Goal: Task Accomplishment & Management: Manage account settings

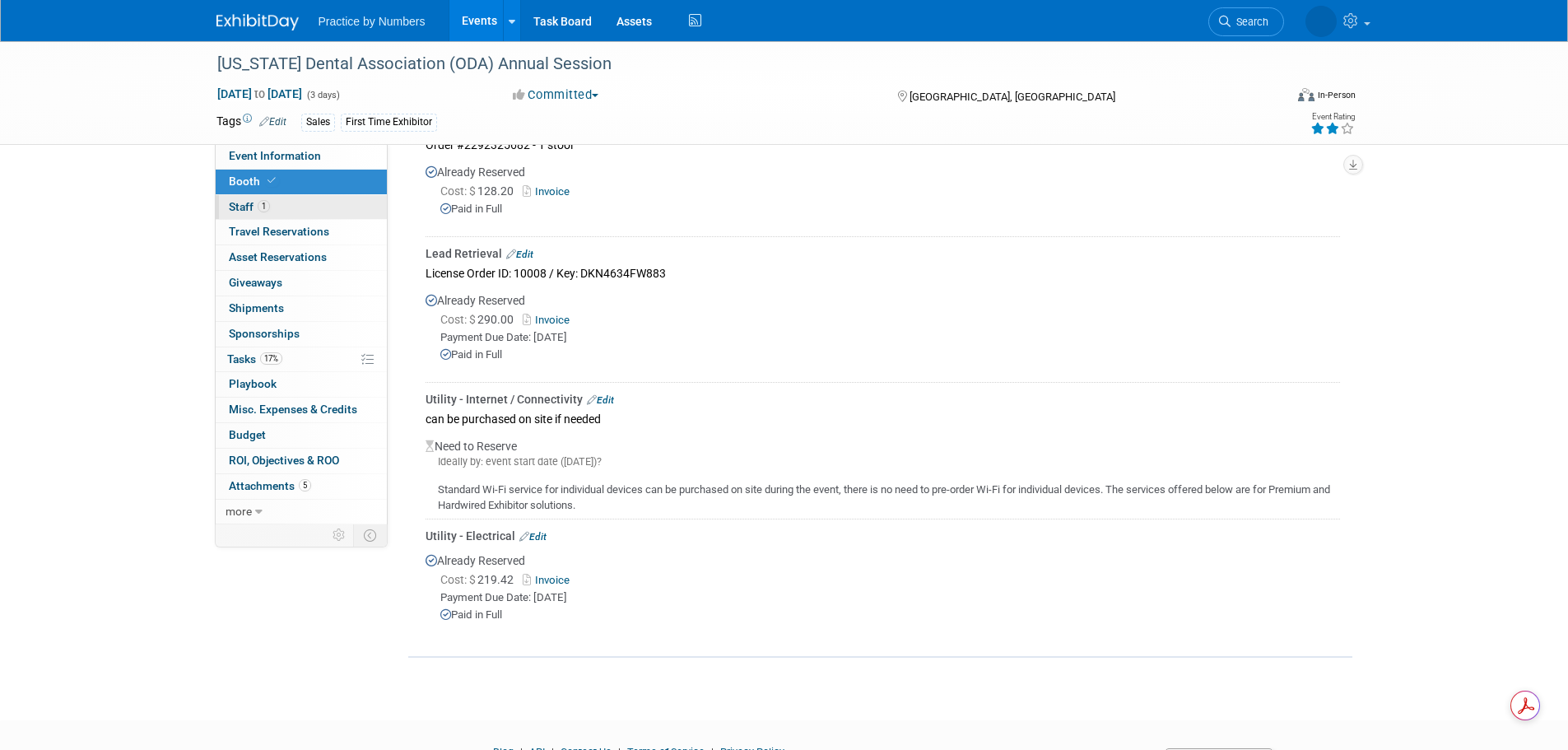
click at [275, 202] on link "1 Staff 1" at bounding box center [301, 207] width 171 height 24
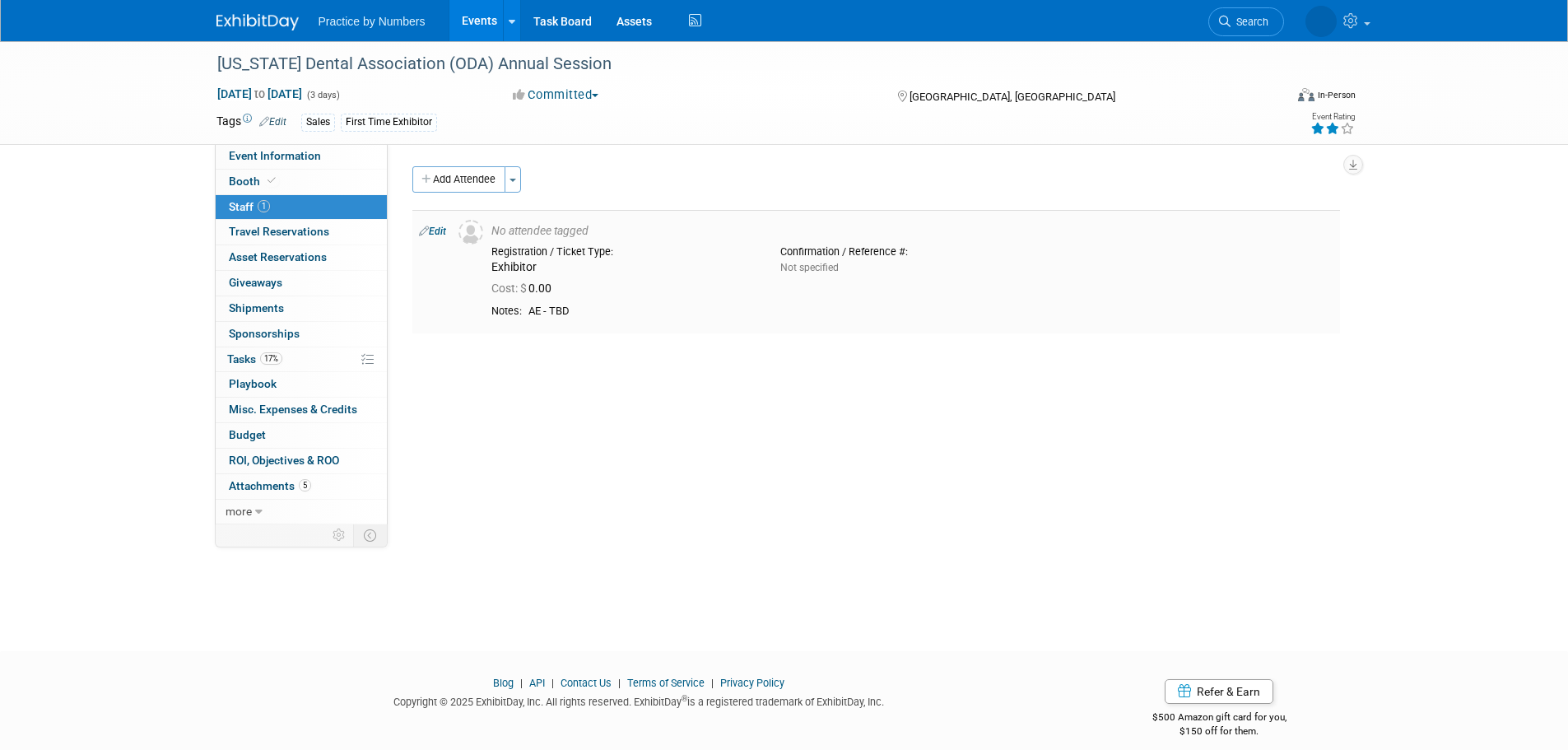
click at [433, 232] on link "Edit" at bounding box center [433, 231] width 27 height 12
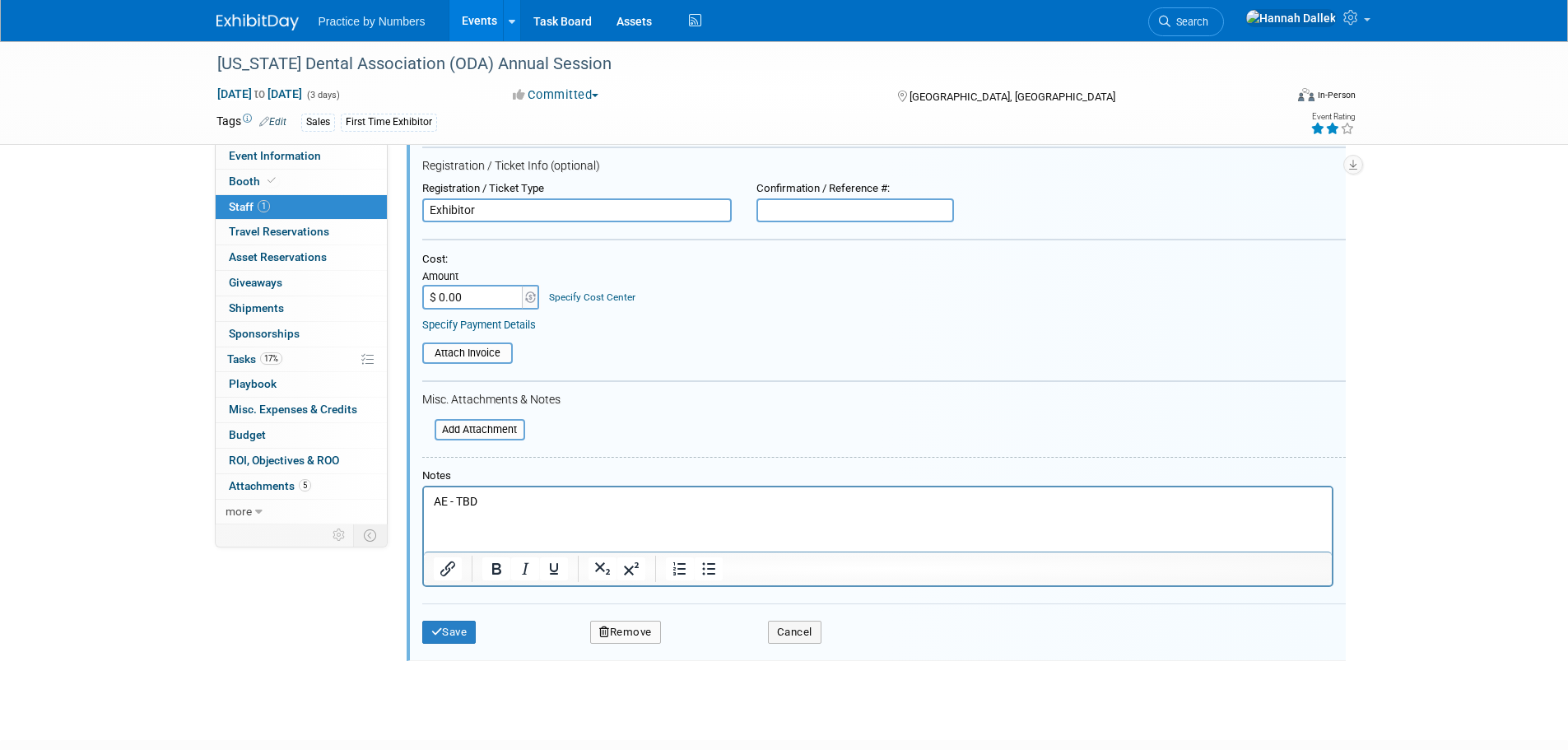
scroll to position [188, 0]
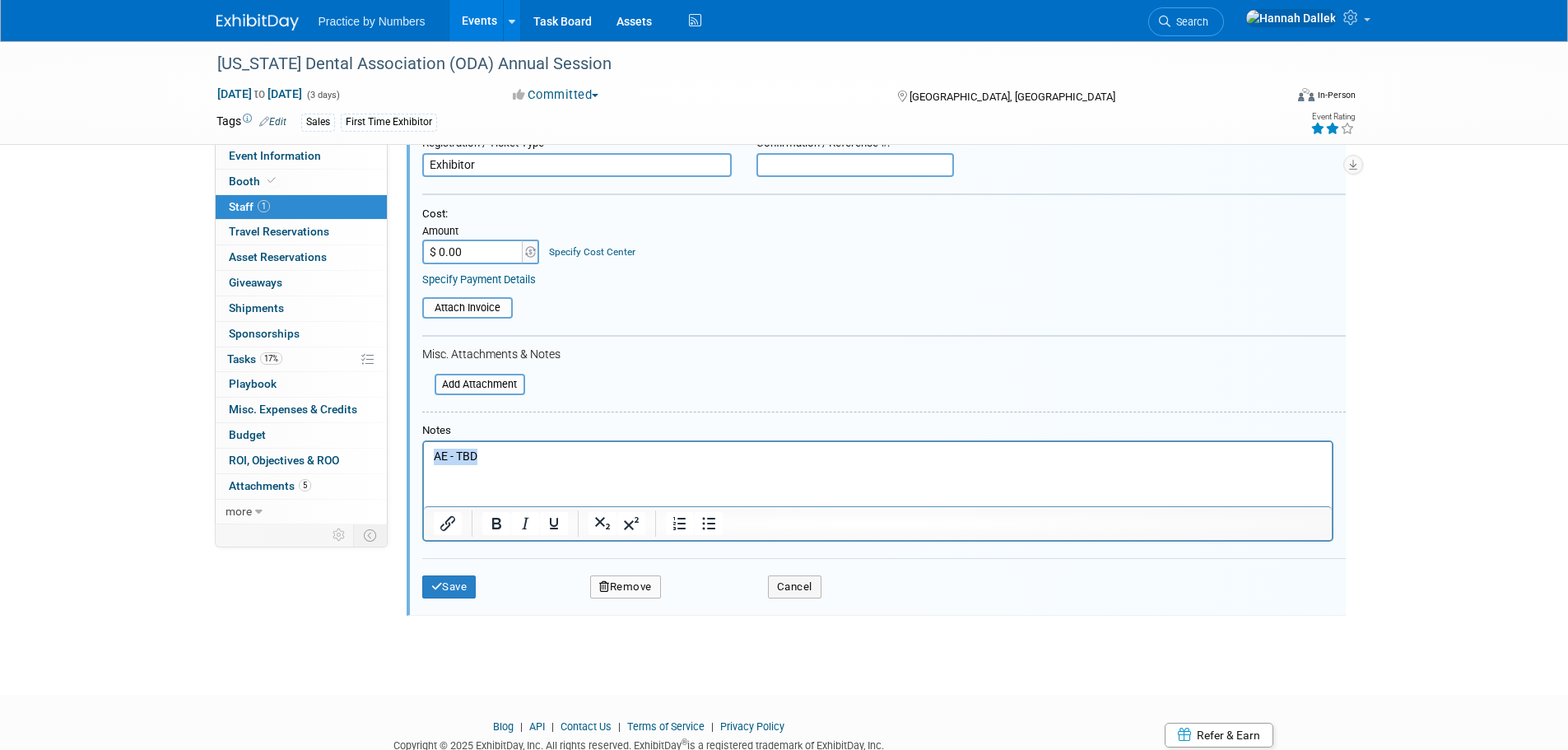
drag, startPoint x: 492, startPoint y: 455, endPoint x: 843, endPoint y: 896, distance: 563.6
click at [423, 454] on html "AE - TBD" at bounding box center [877, 454] width 908 height 23
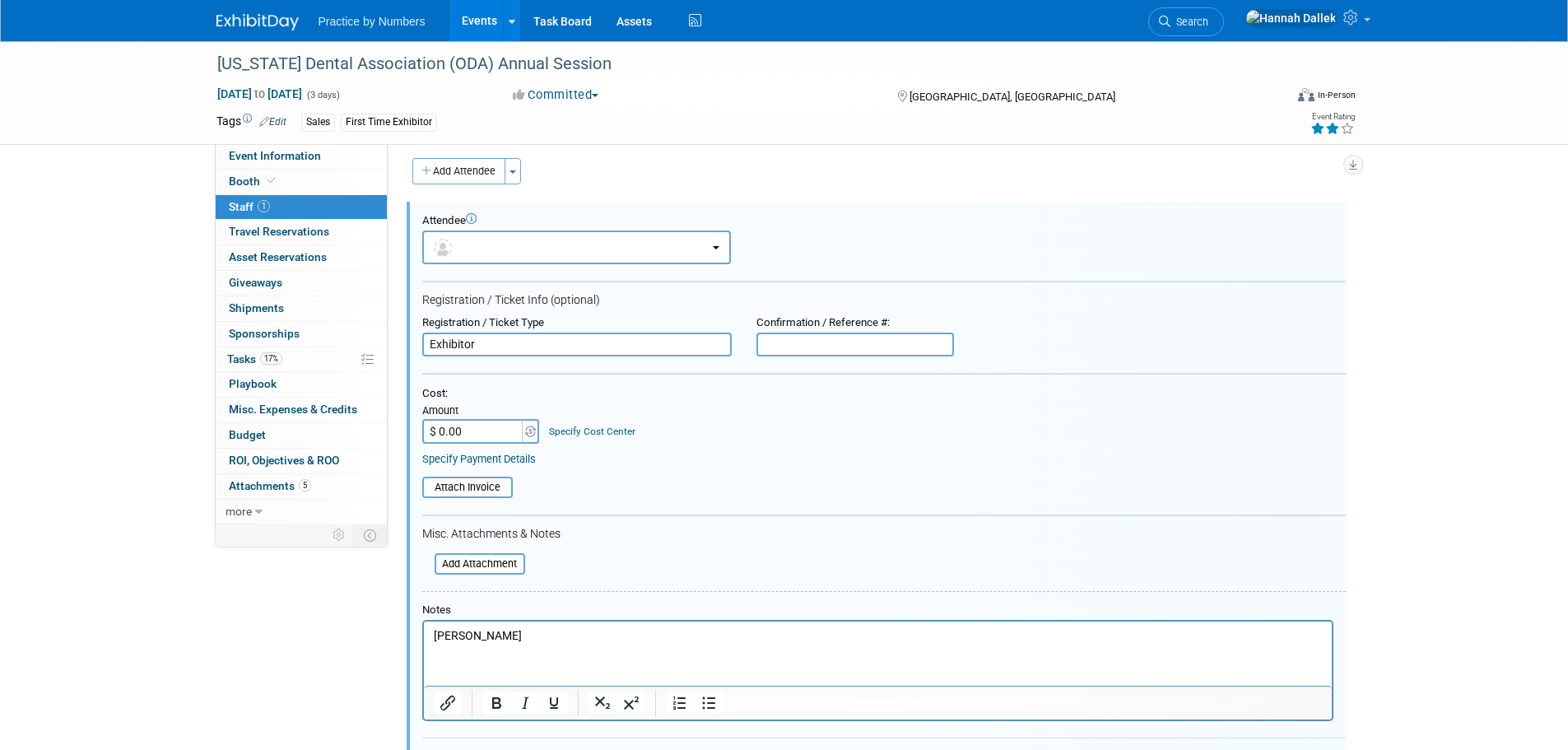
scroll to position [0, 0]
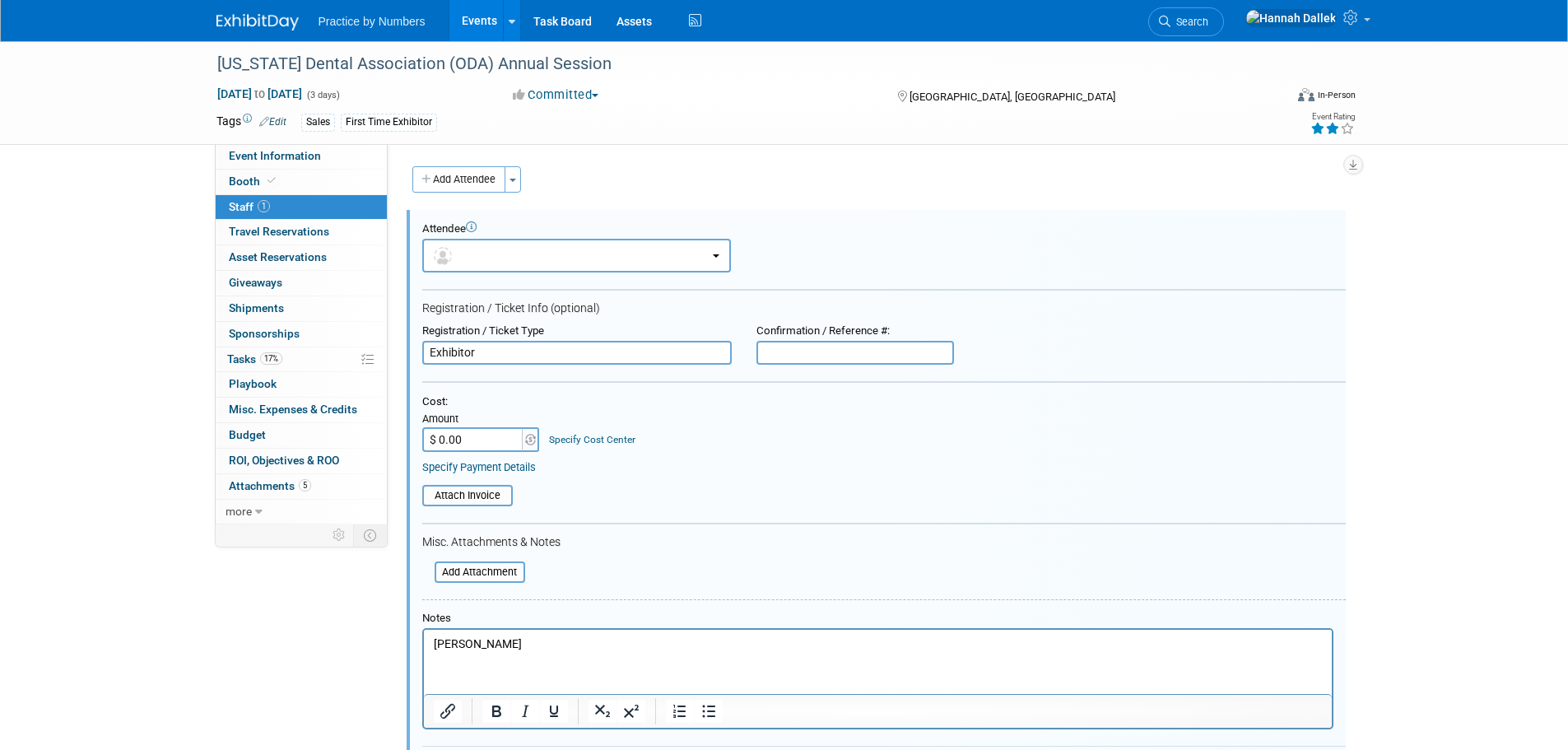
click at [816, 360] on input "text" at bounding box center [855, 353] width 197 height 24
paste input "65621"
type input "65621"
click at [789, 424] on div "Cost: Amount $ 0.00 Specify Cost Center Cost Center -- Not Specified --" at bounding box center [885, 424] width 924 height 57
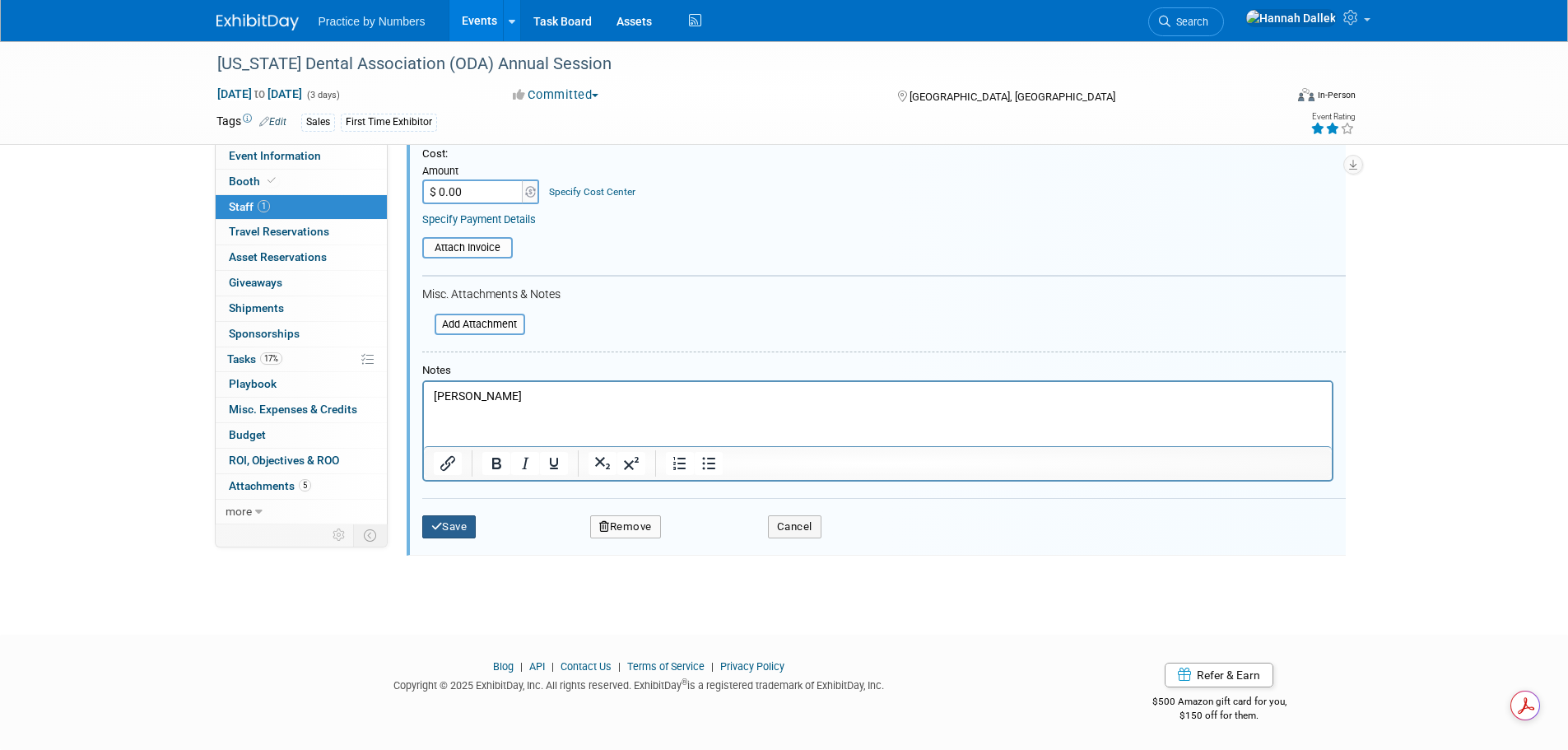
click at [464, 529] on button "Save" at bounding box center [450, 527] width 55 height 23
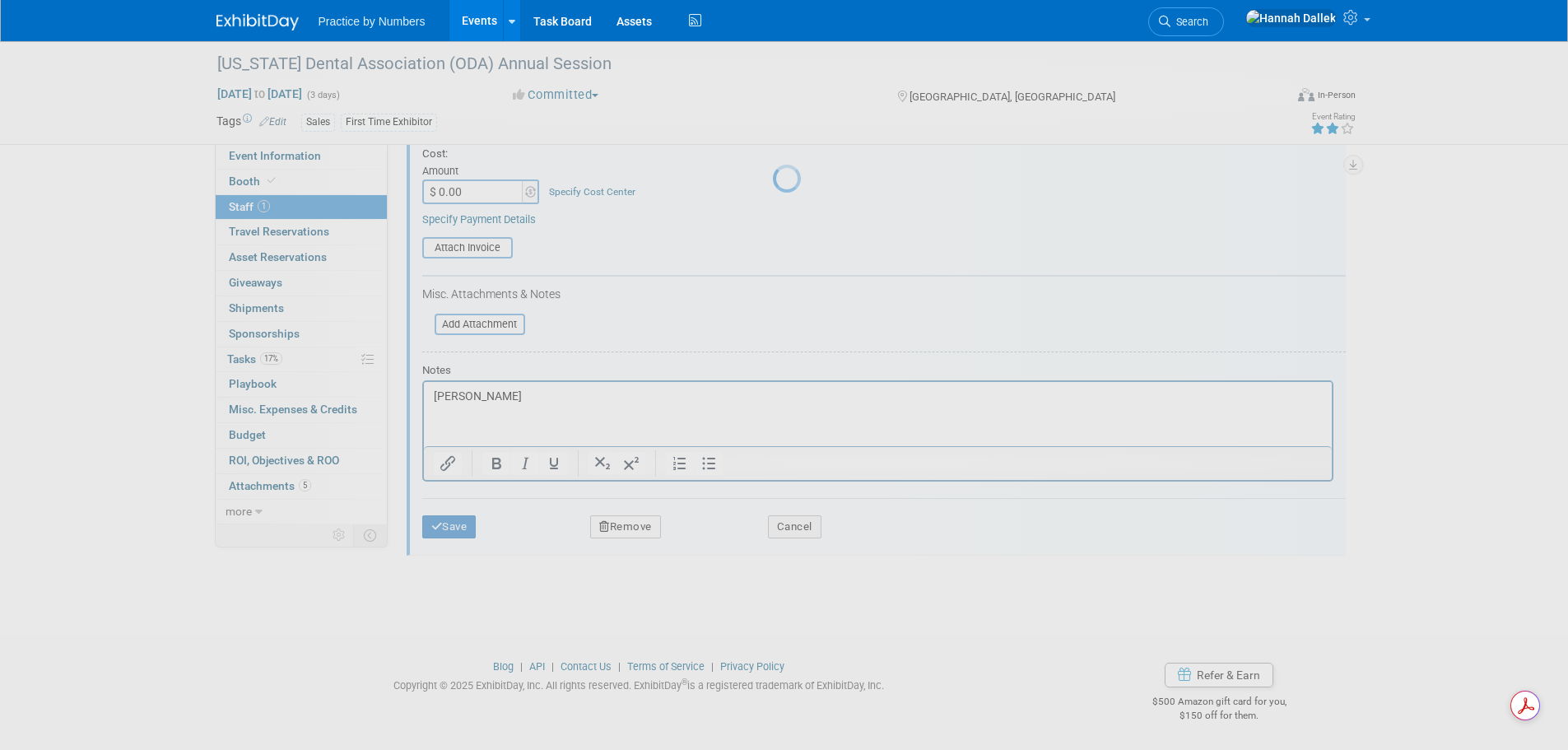
scroll to position [17, 0]
